Goal: Task Accomplishment & Management: Use online tool/utility

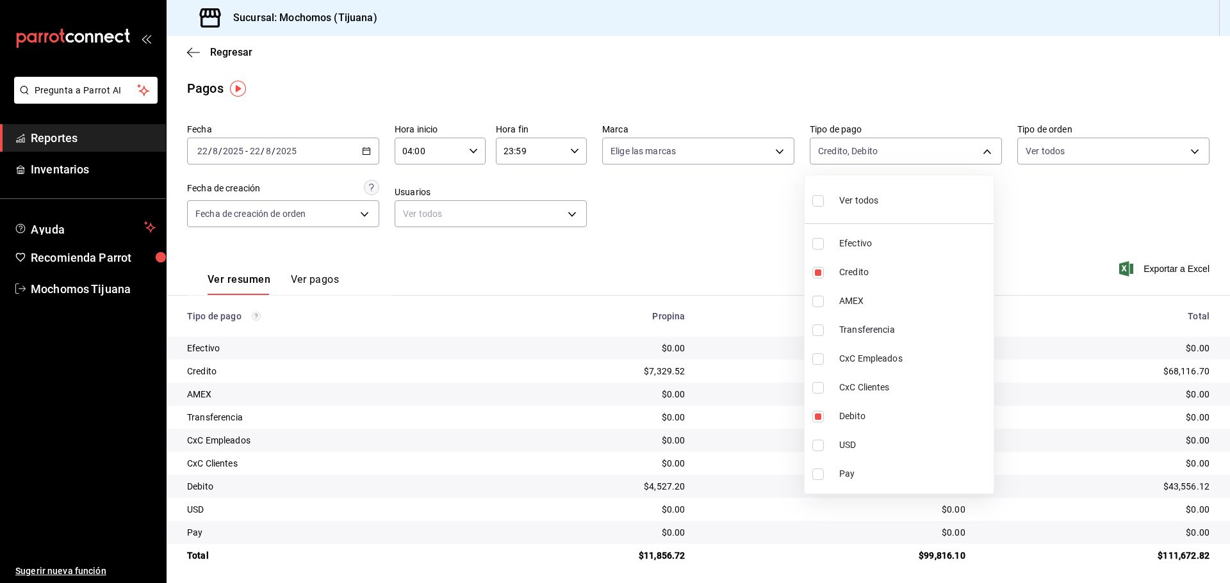
click at [197, 46] on div at bounding box center [615, 291] width 1230 height 583
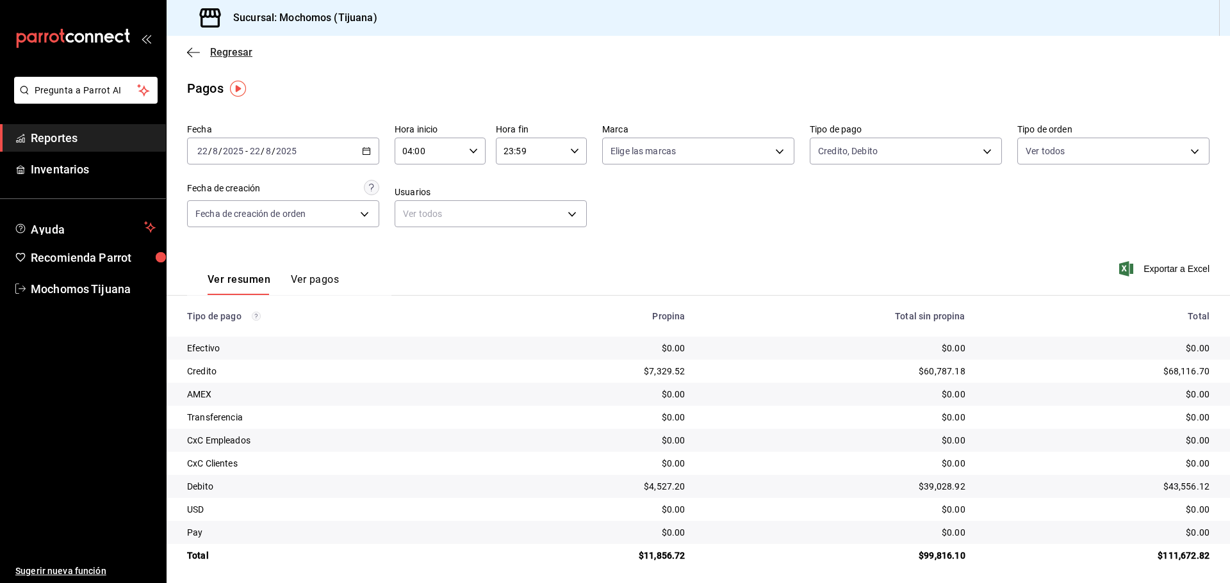
click at [196, 49] on icon "button" at bounding box center [193, 53] width 13 height 12
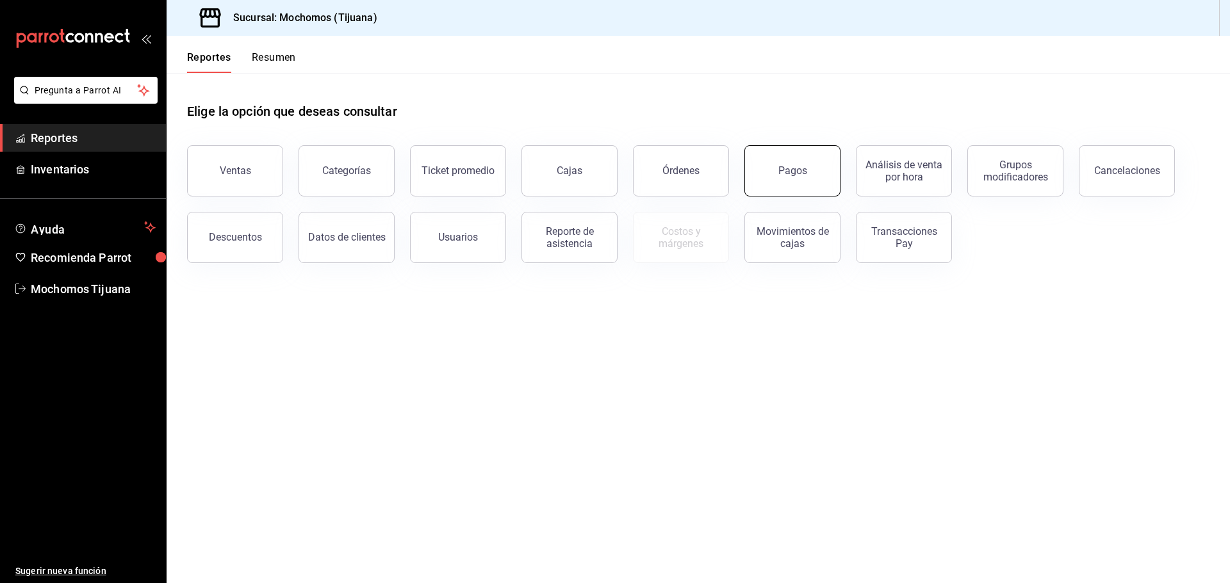
click at [769, 188] on button "Pagos" at bounding box center [792, 170] width 96 height 51
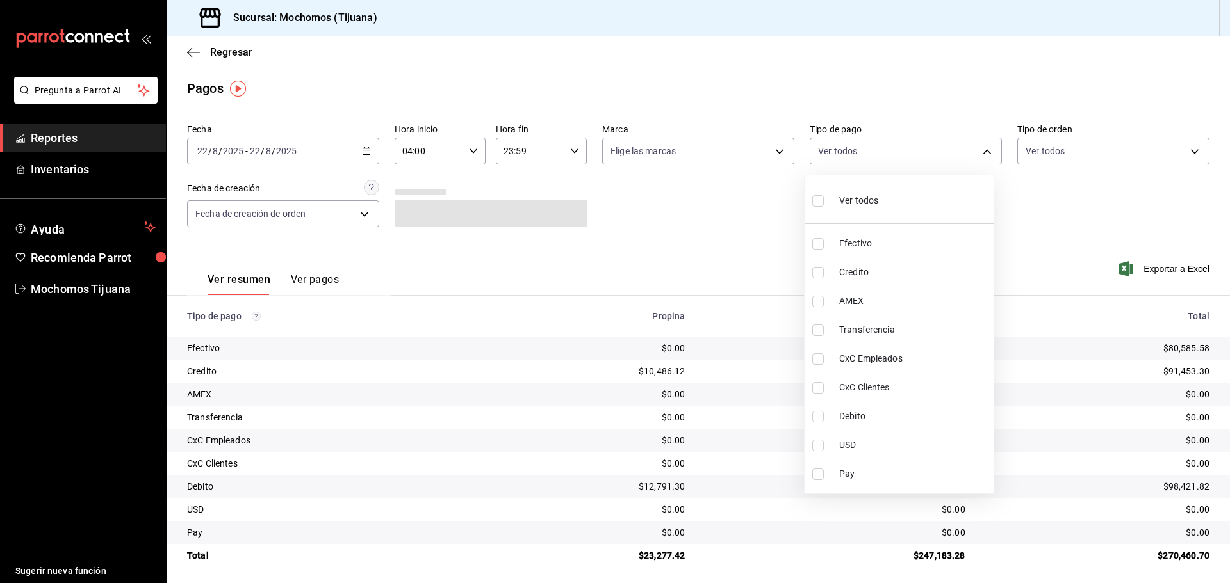
click at [978, 151] on body "Pregunta a Parrot AI Reportes Inventarios Ayuda Recomienda Parrot Mochomos Tiju…" at bounding box center [615, 291] width 1230 height 583
click at [892, 267] on span "Credito" at bounding box center [913, 272] width 149 height 13
type input "a27a072c-b141-4985-9f83-ae60dbe2196b"
checkbox input "true"
click at [892, 418] on span "Debito" at bounding box center [919, 416] width 149 height 13
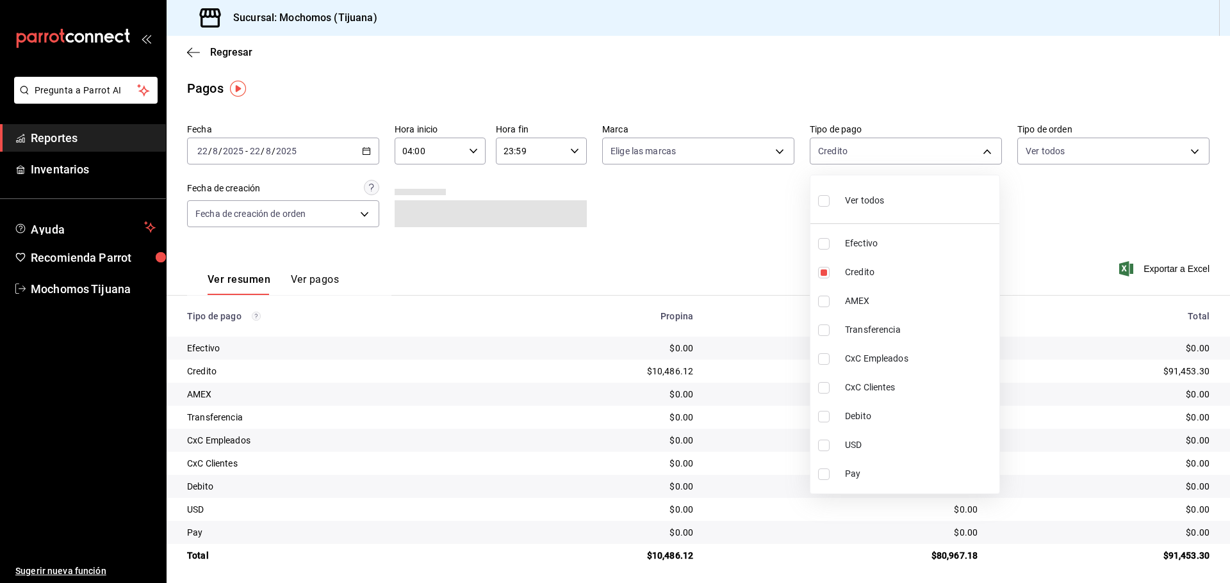
type input "a27a072c-b141-4985-9f83-ae60dbe2196b,b7370aa5-450f-4a05-bab4-2784151f97fb"
checkbox input "true"
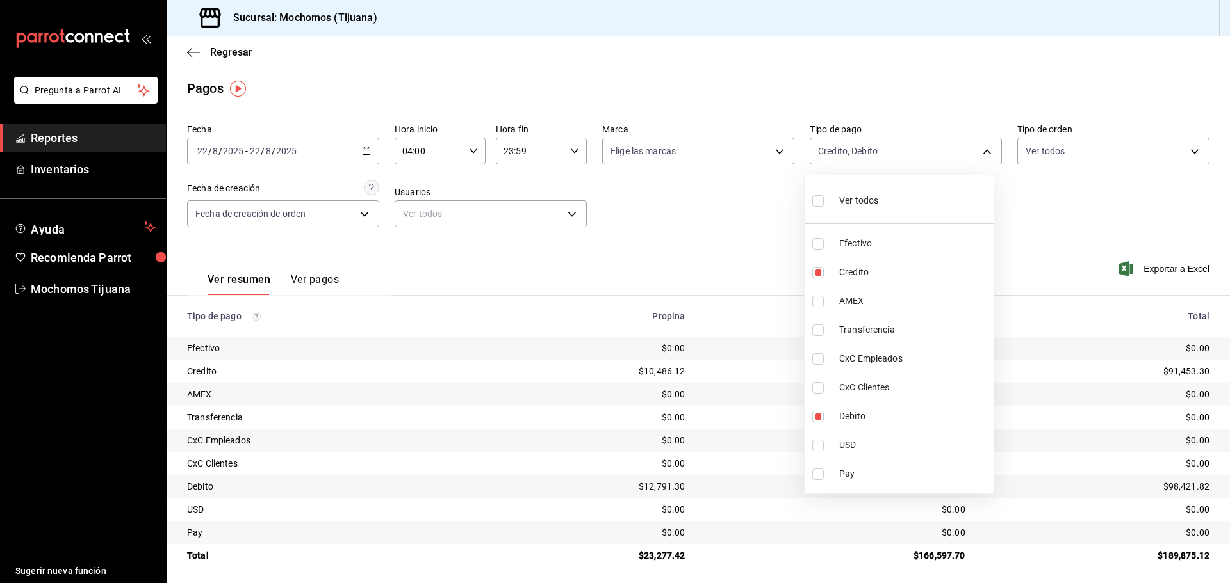
click at [822, 206] on input "checkbox" at bounding box center [818, 201] width 12 height 12
checkbox input "true"
type input "e823c082-5bf3-4e6e-b961-f7623faa40a9,a27a072c-b141-4985-9f83-ae60dbe2196b,28e67…"
checkbox input "true"
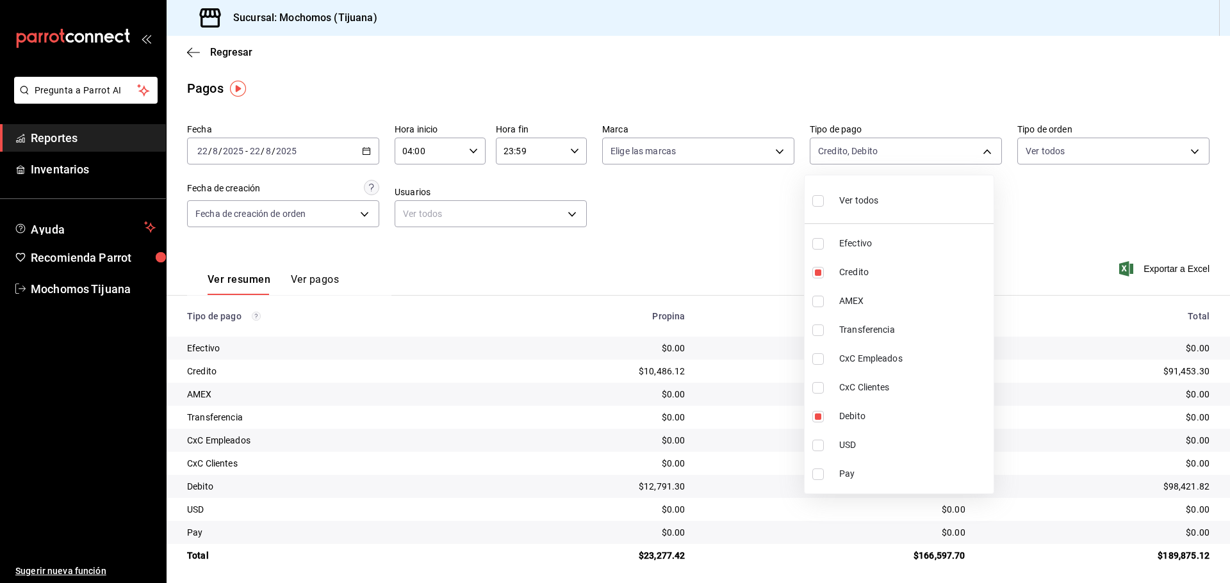
checkbox input "true"
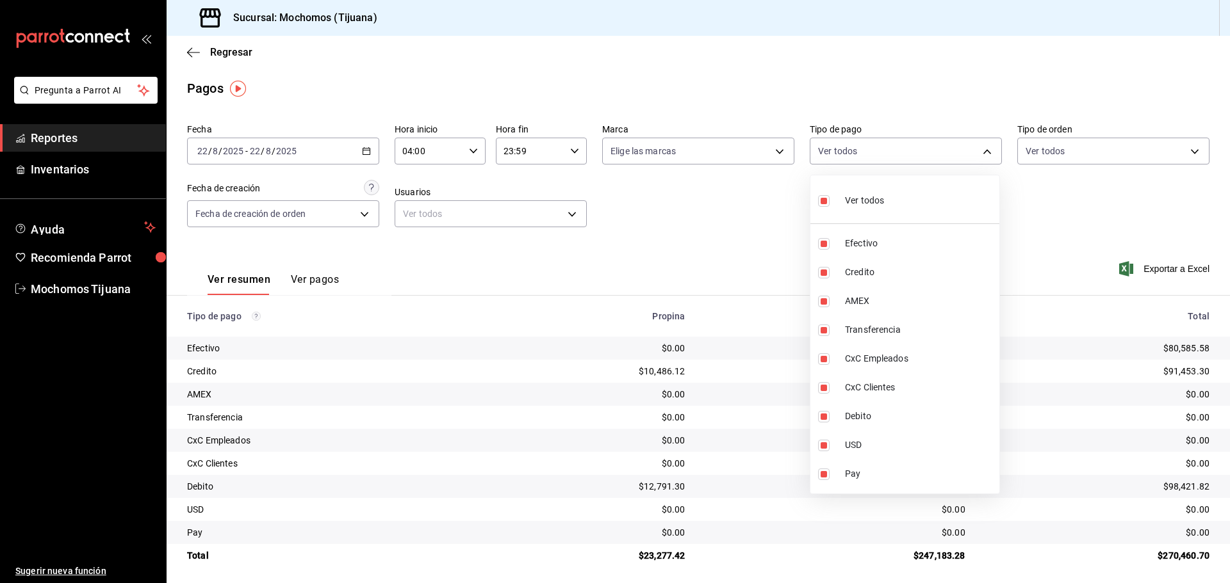
click at [825, 202] on input "checkbox" at bounding box center [824, 201] width 12 height 12
checkbox input "false"
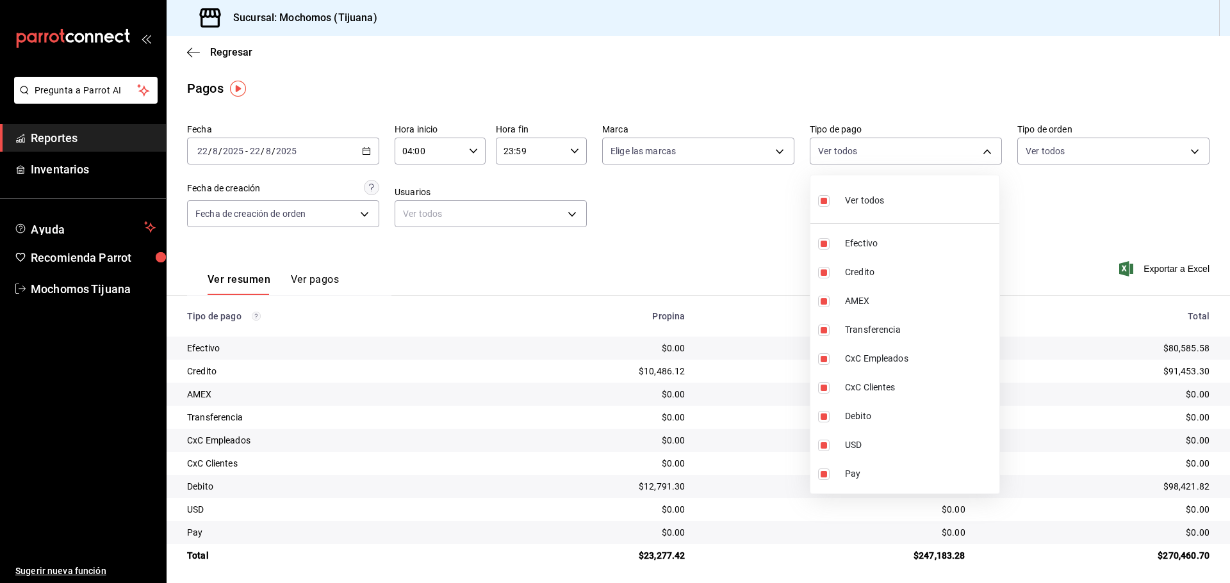
checkbox input "false"
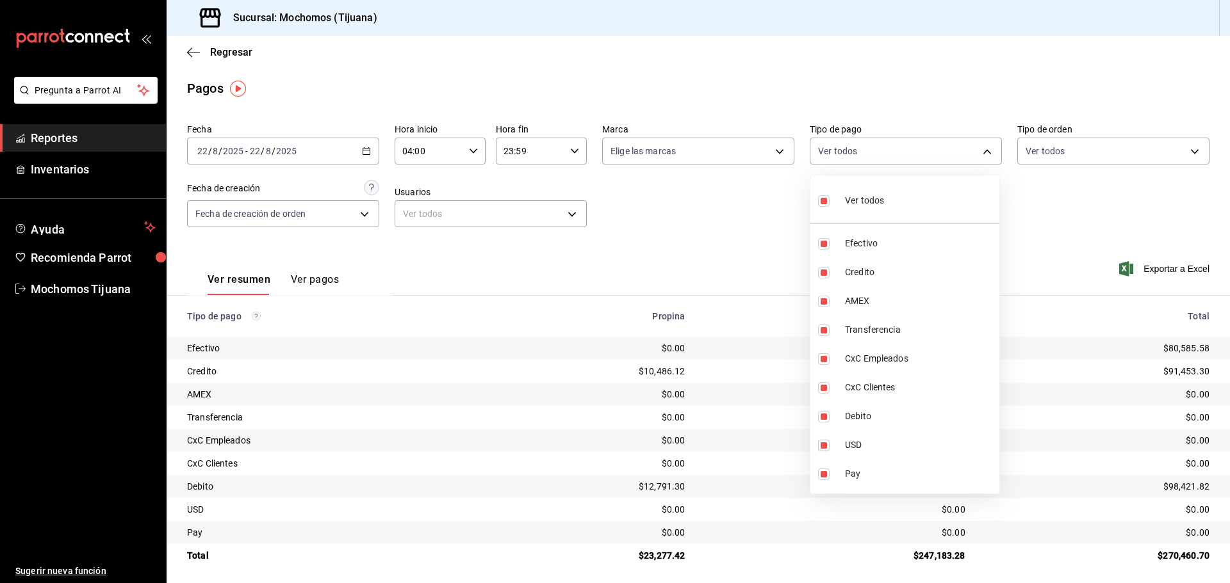
checkbox input "false"
click at [733, 220] on div at bounding box center [615, 291] width 1230 height 583
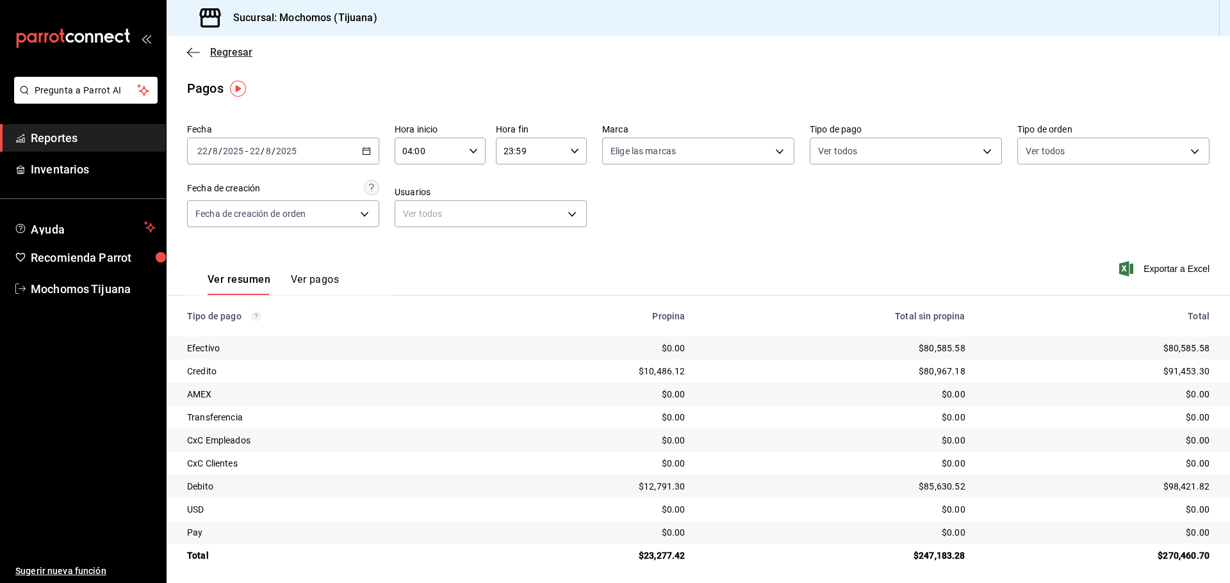
click at [189, 49] on icon "button" at bounding box center [193, 53] width 13 height 12
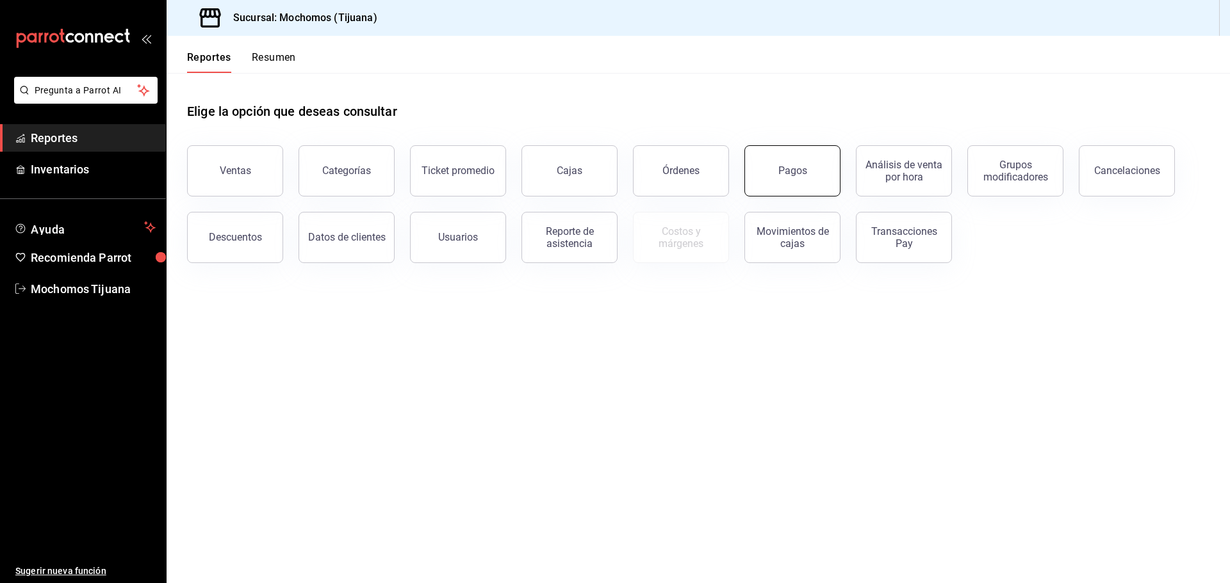
click at [822, 177] on button "Pagos" at bounding box center [792, 170] width 96 height 51
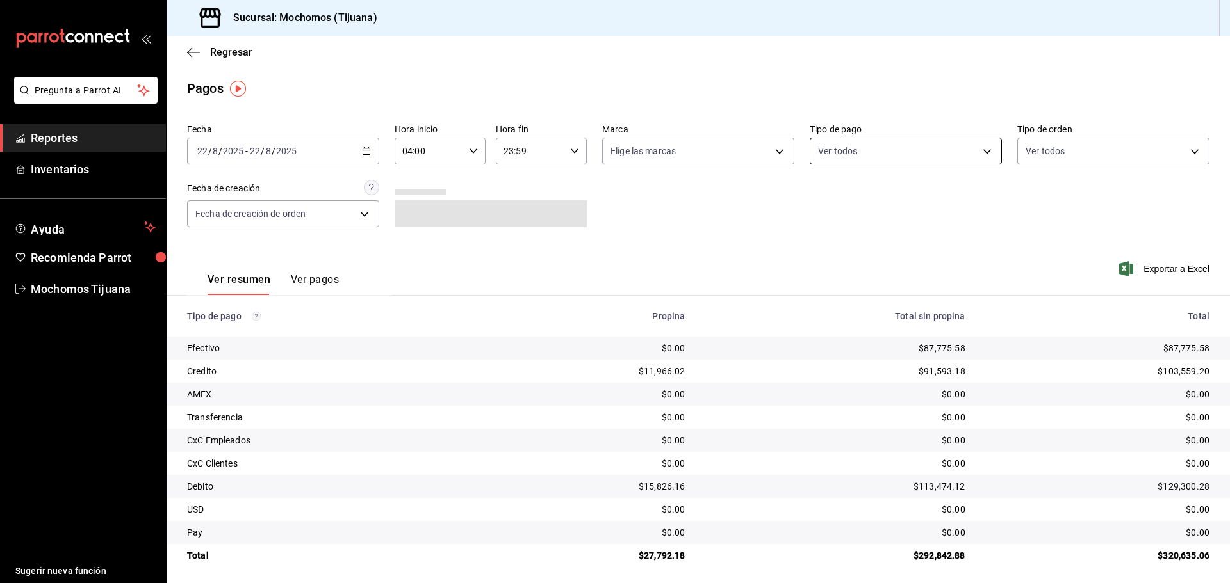
click at [982, 151] on body "Pregunta a Parrot AI Reportes Inventarios Ayuda Recomienda Parrot Mochomos Tiju…" at bounding box center [615, 291] width 1230 height 583
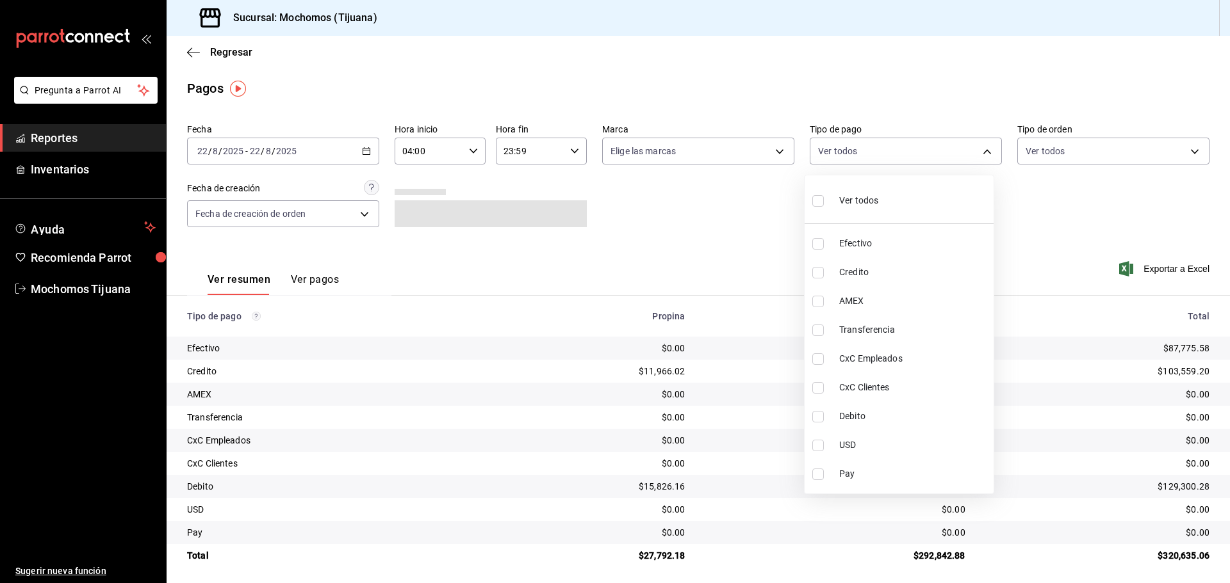
click at [871, 268] on span "Credito" at bounding box center [913, 272] width 149 height 13
type input "a27a072c-b141-4985-9f83-ae60dbe2196b"
checkbox input "true"
click at [904, 407] on li "Debito" at bounding box center [904, 416] width 189 height 29
type input "a27a072c-b141-4985-9f83-ae60dbe2196b,b7370aa5-450f-4a05-bab4-2784151f97fb"
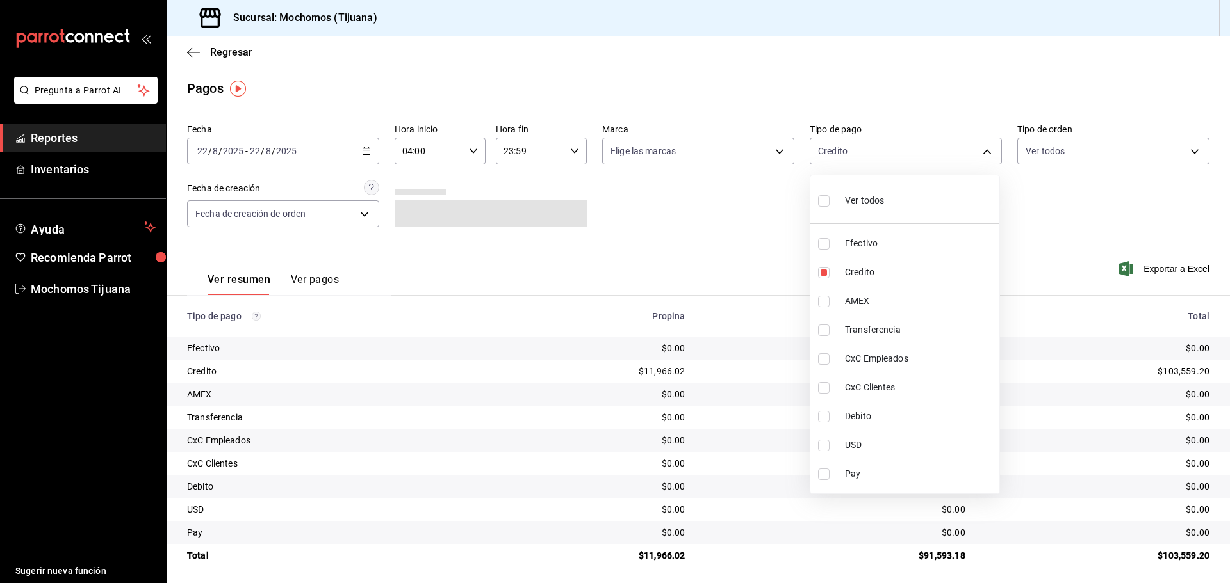
checkbox input "true"
